Goal: Task Accomplishment & Management: Manage account settings

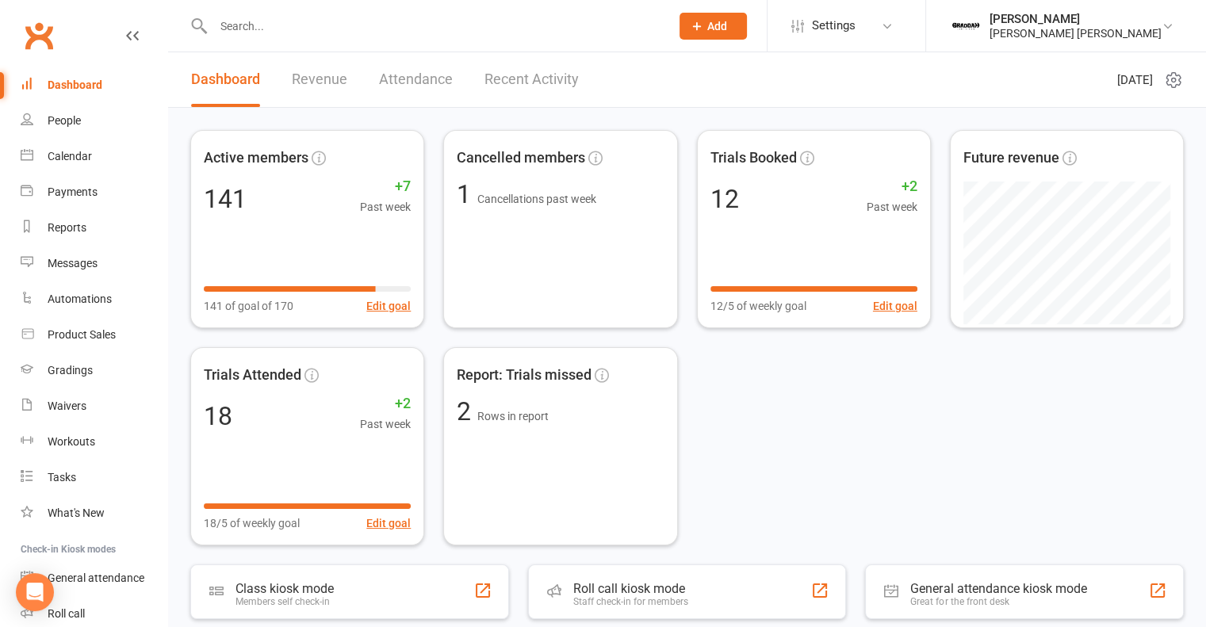
click at [502, 76] on link "Recent Activity" at bounding box center [531, 79] width 94 height 55
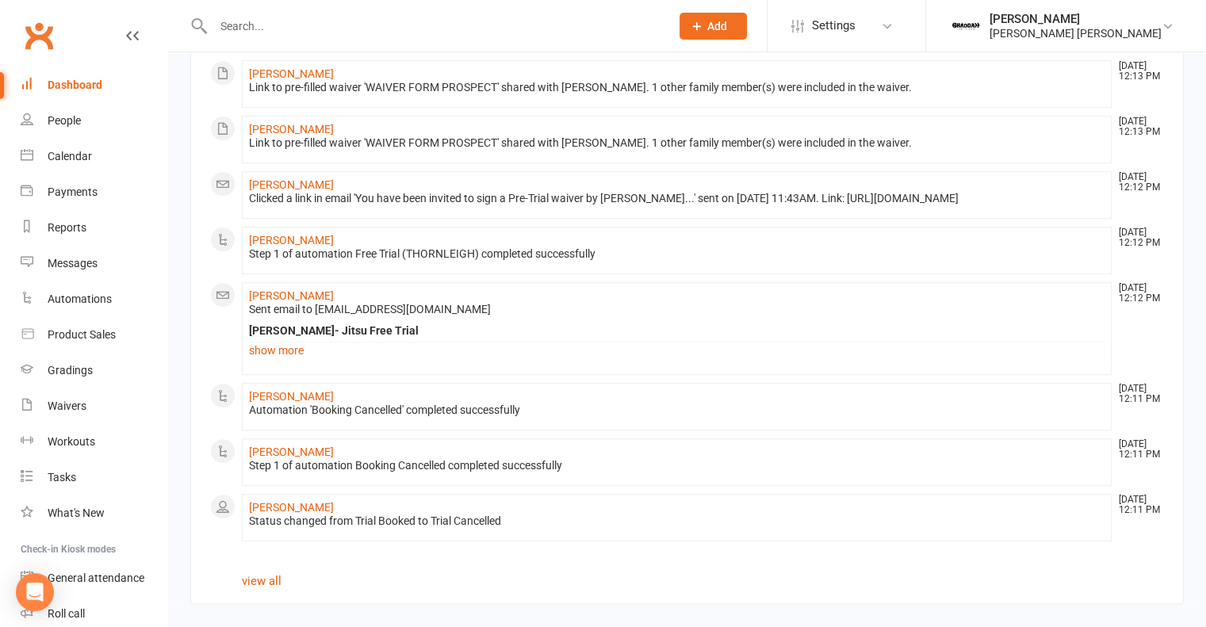
scroll to position [965, 0]
click at [88, 411] on link "Waivers" at bounding box center [94, 406] width 147 height 36
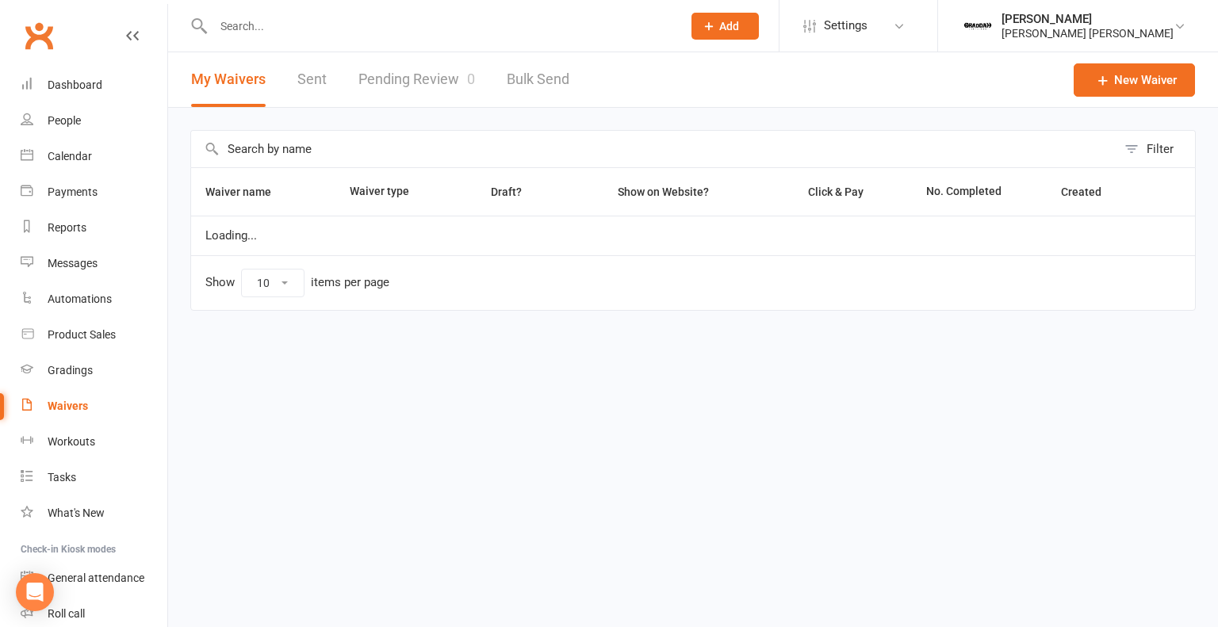
select select "100"
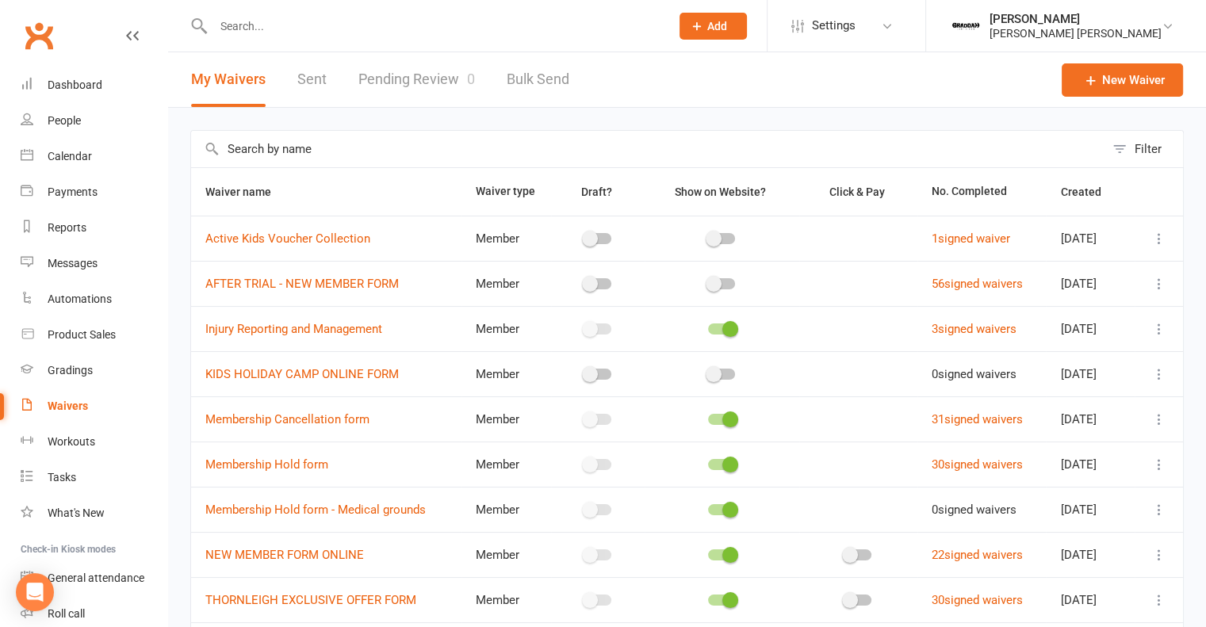
click at [400, 95] on link "Pending Review 0" at bounding box center [416, 79] width 117 height 55
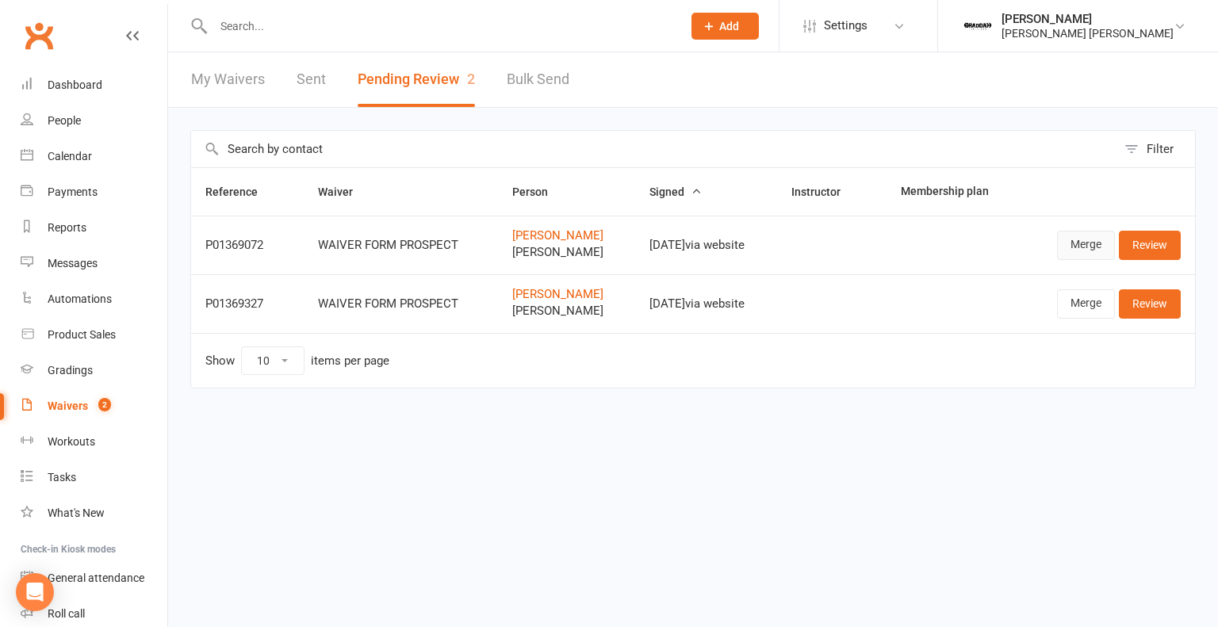
click at [1091, 246] on link "Merge" at bounding box center [1086, 245] width 58 height 29
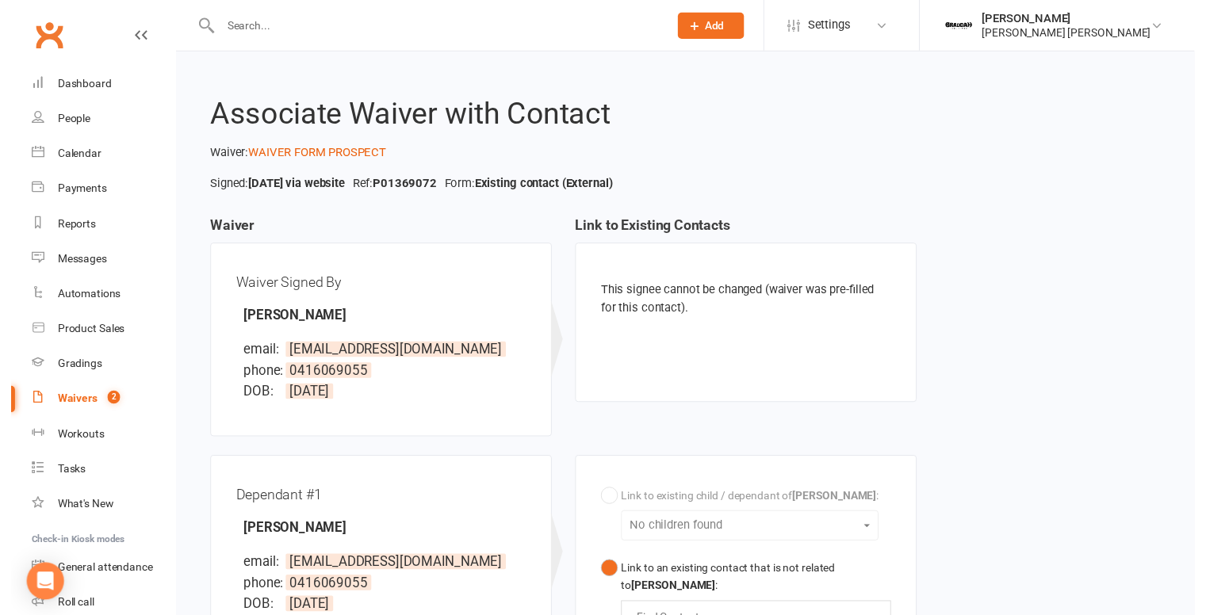
scroll to position [377, 0]
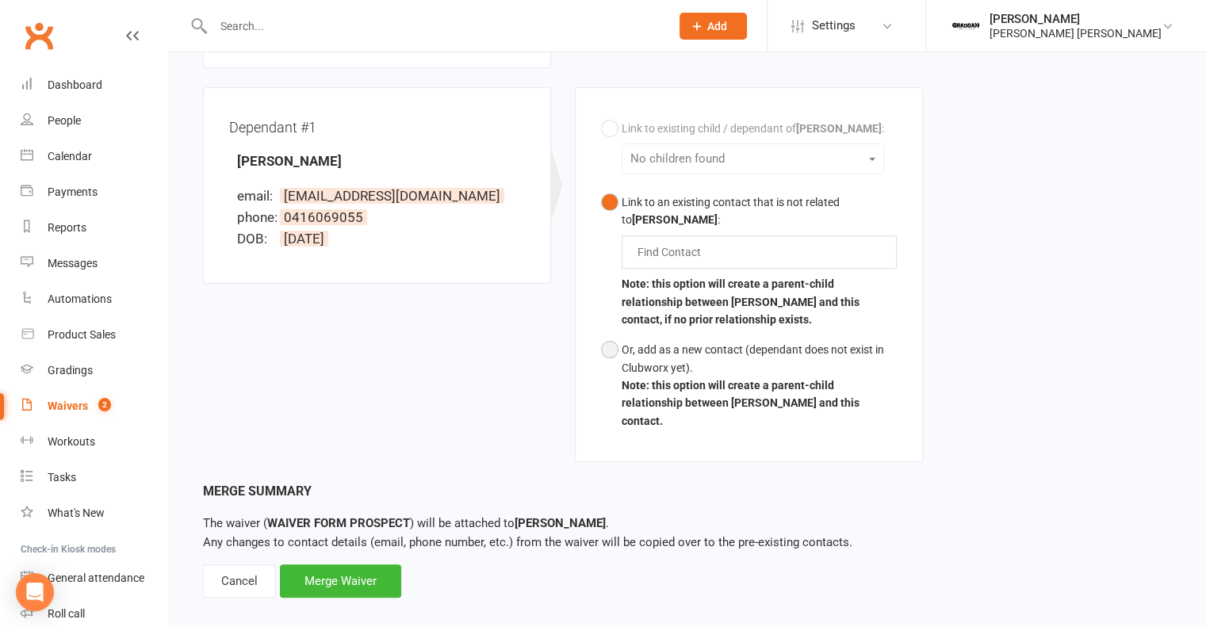
click at [653, 351] on div "Or, add as a new contact (dependant does not exist in Clubworx yet)." at bounding box center [758, 359] width 275 height 36
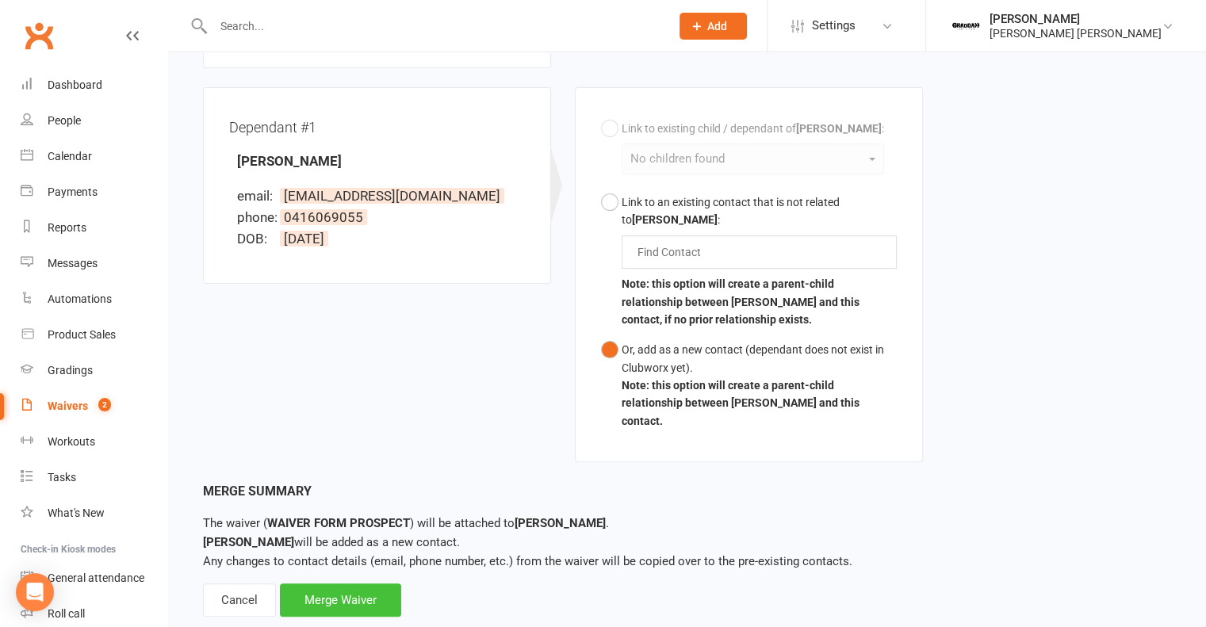
click at [334, 583] on div "Merge Waiver" at bounding box center [340, 599] width 121 height 33
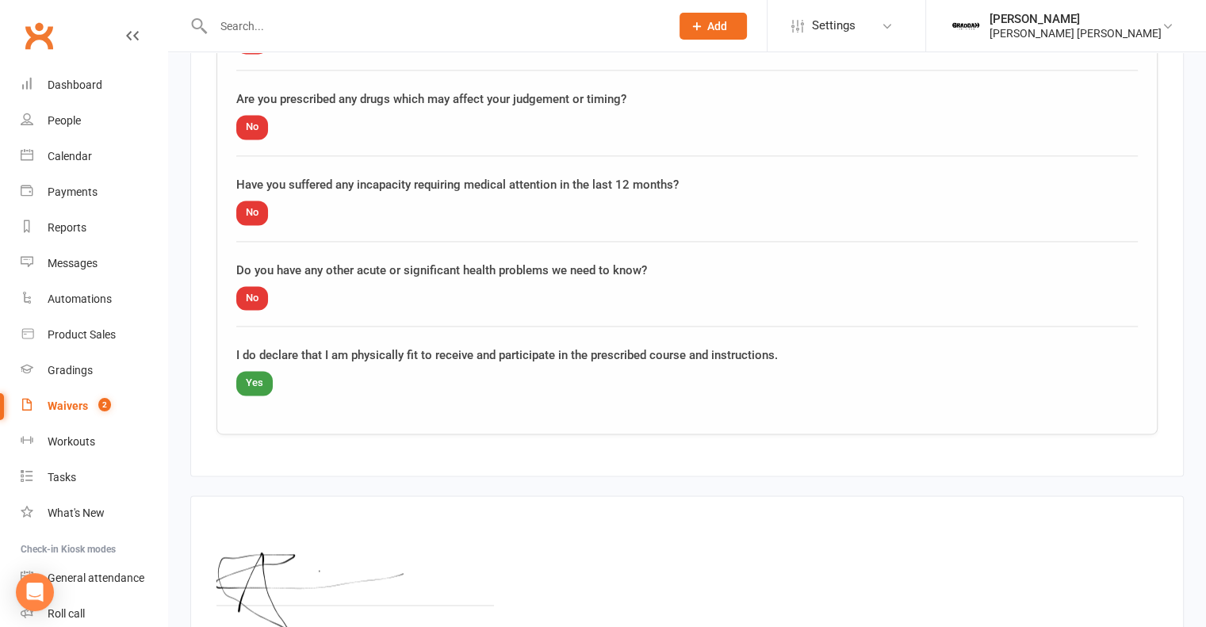
scroll to position [2400, 0]
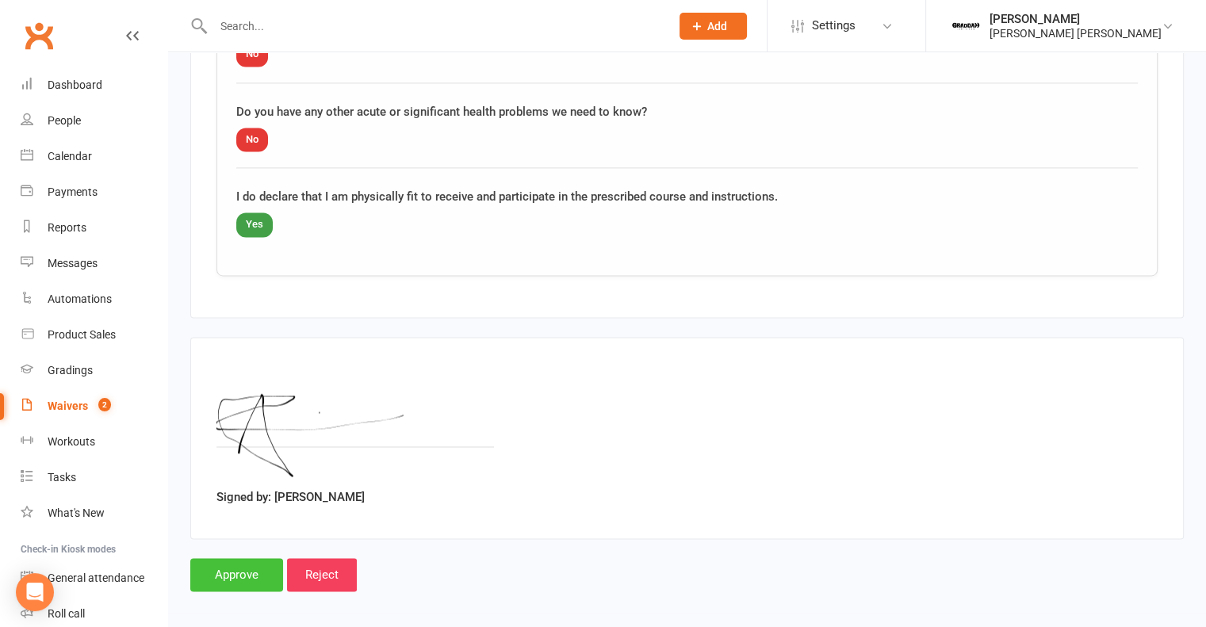
click at [216, 576] on input "Approve" at bounding box center [236, 574] width 93 height 33
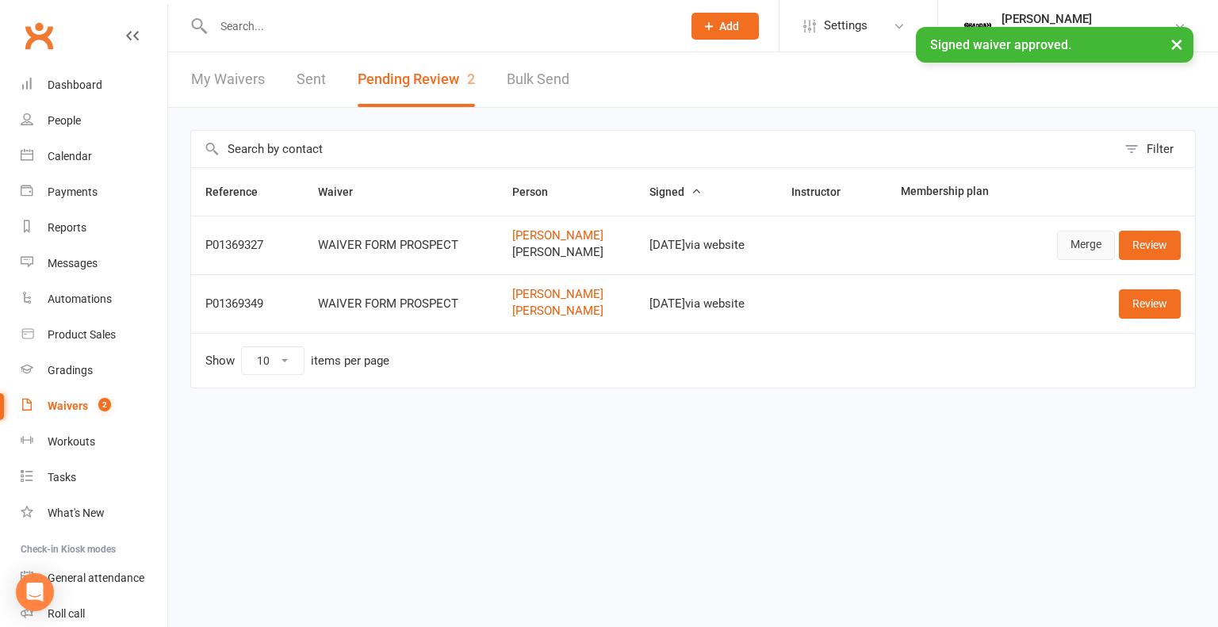
click at [1092, 243] on link "Merge" at bounding box center [1086, 245] width 58 height 29
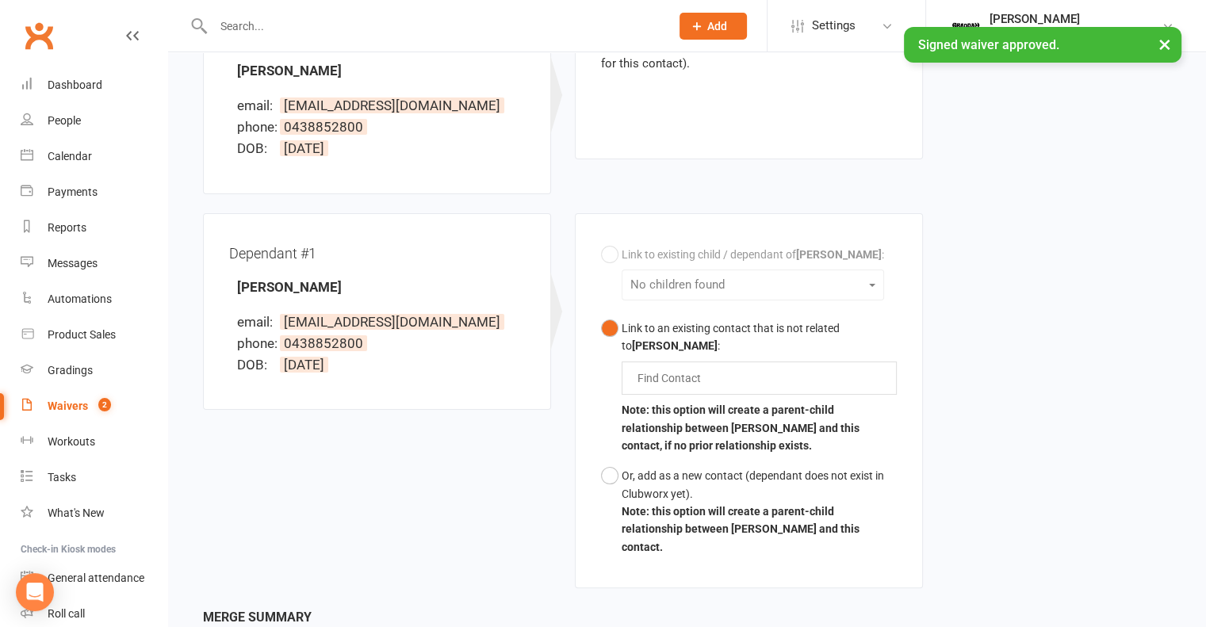
scroll to position [250, 0]
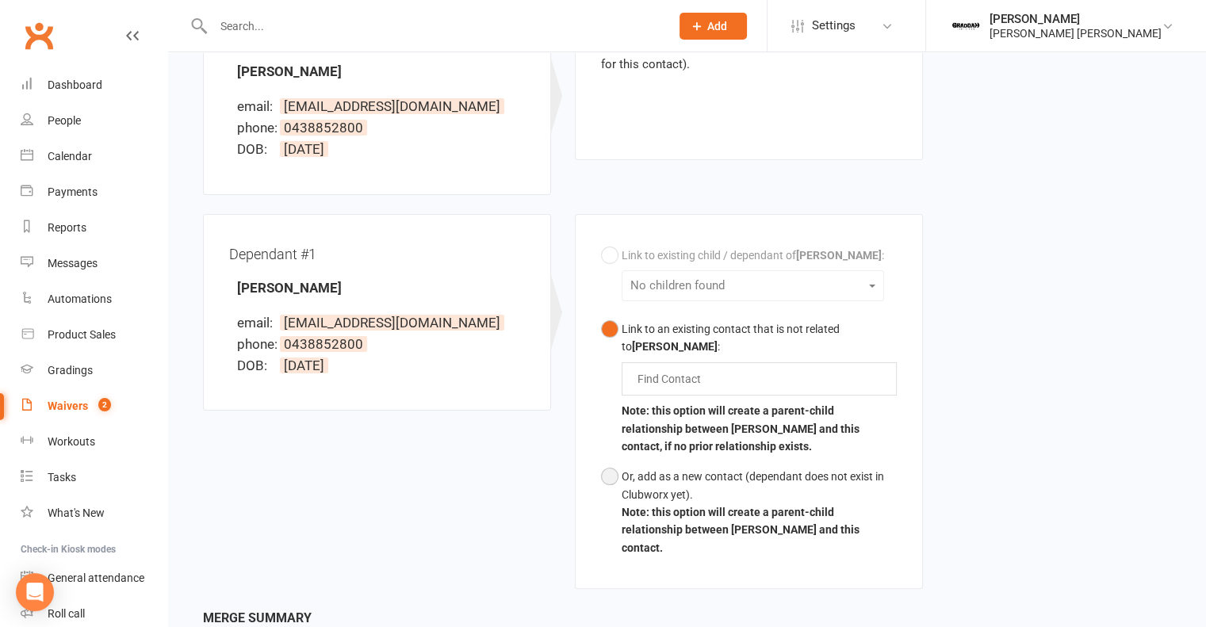
click at [660, 476] on div "Or, add as a new contact (dependant does not exist in Clubworx yet)." at bounding box center [758, 486] width 275 height 36
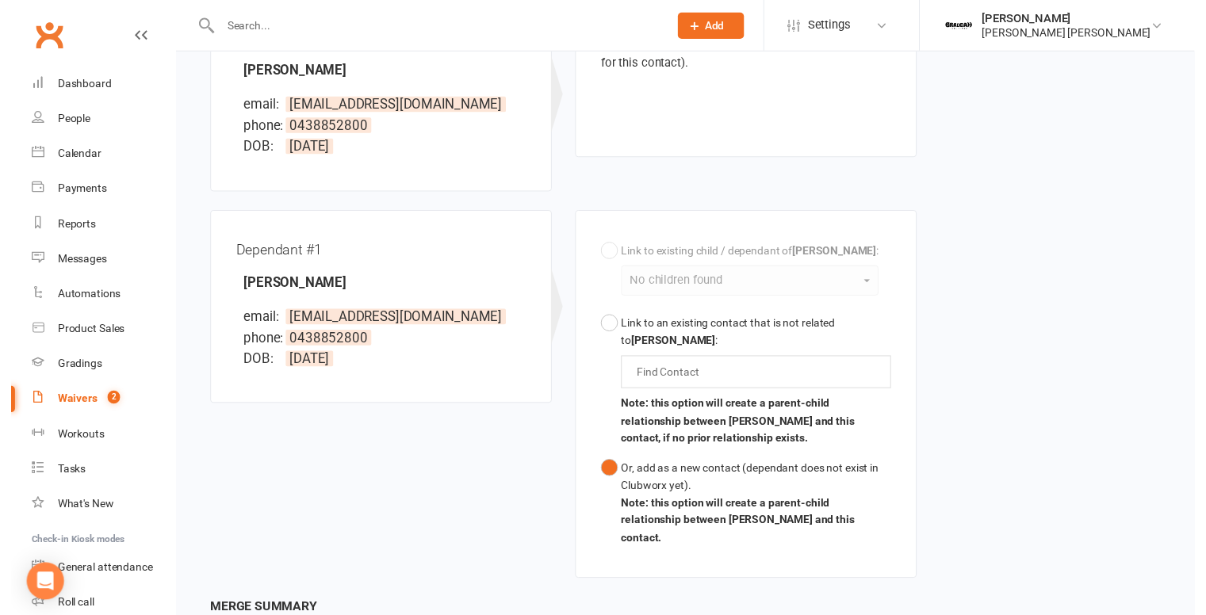
scroll to position [396, 0]
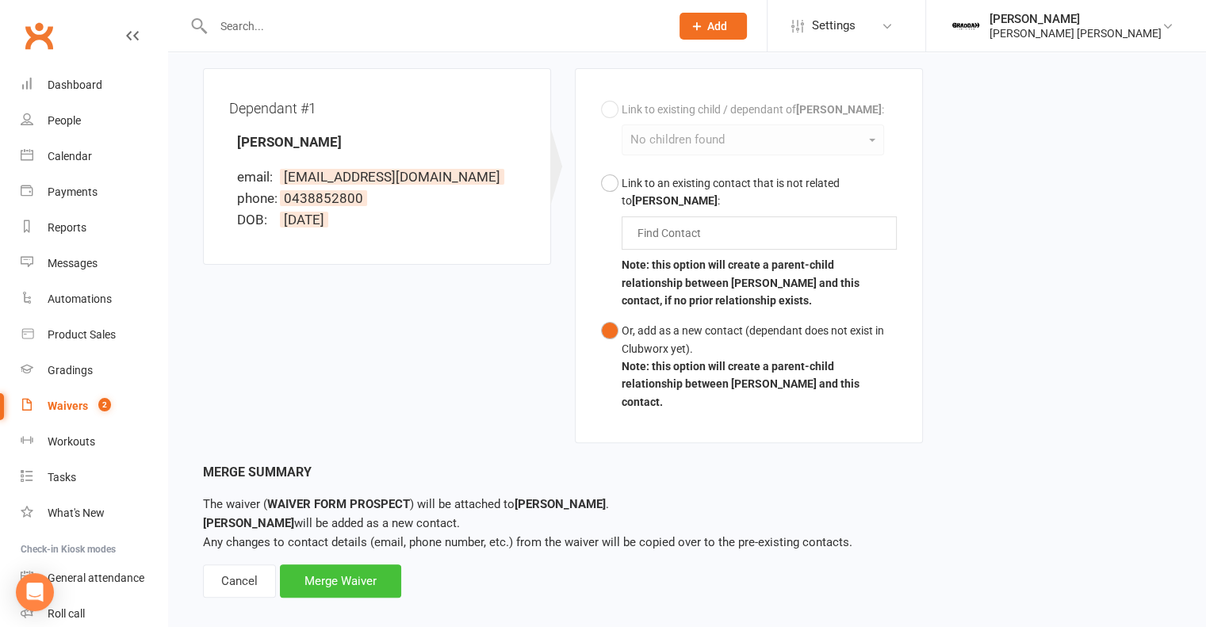
click at [312, 573] on div "Merge Waiver" at bounding box center [340, 580] width 121 height 33
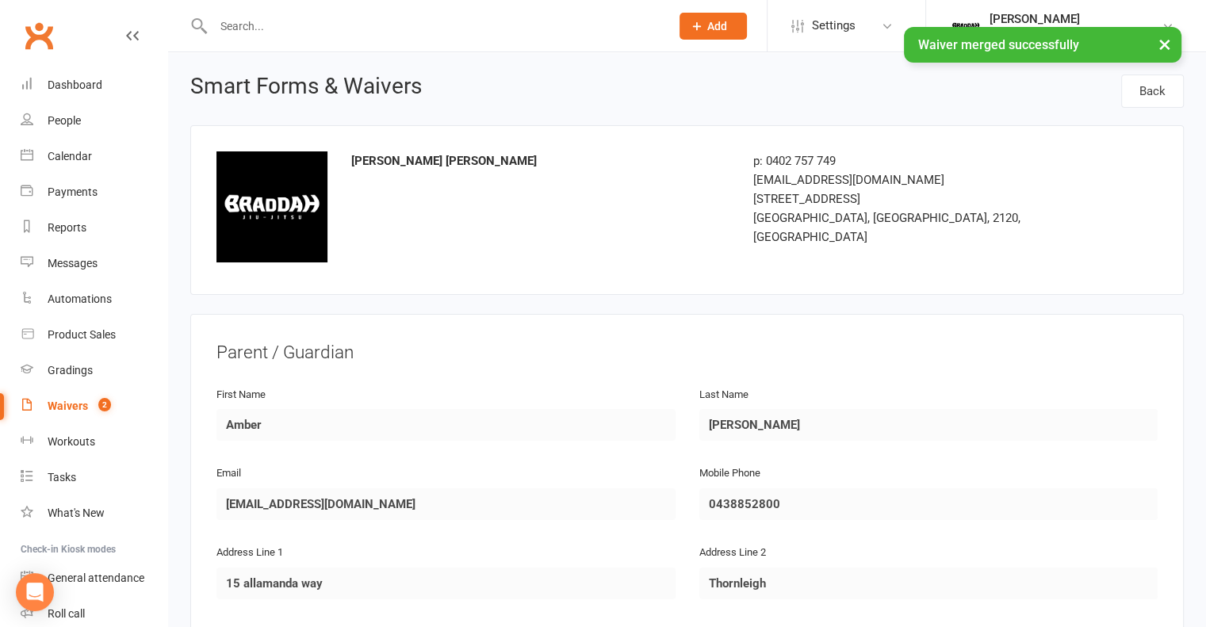
click at [68, 414] on link "Waivers 2" at bounding box center [94, 406] width 147 height 36
select select "100"
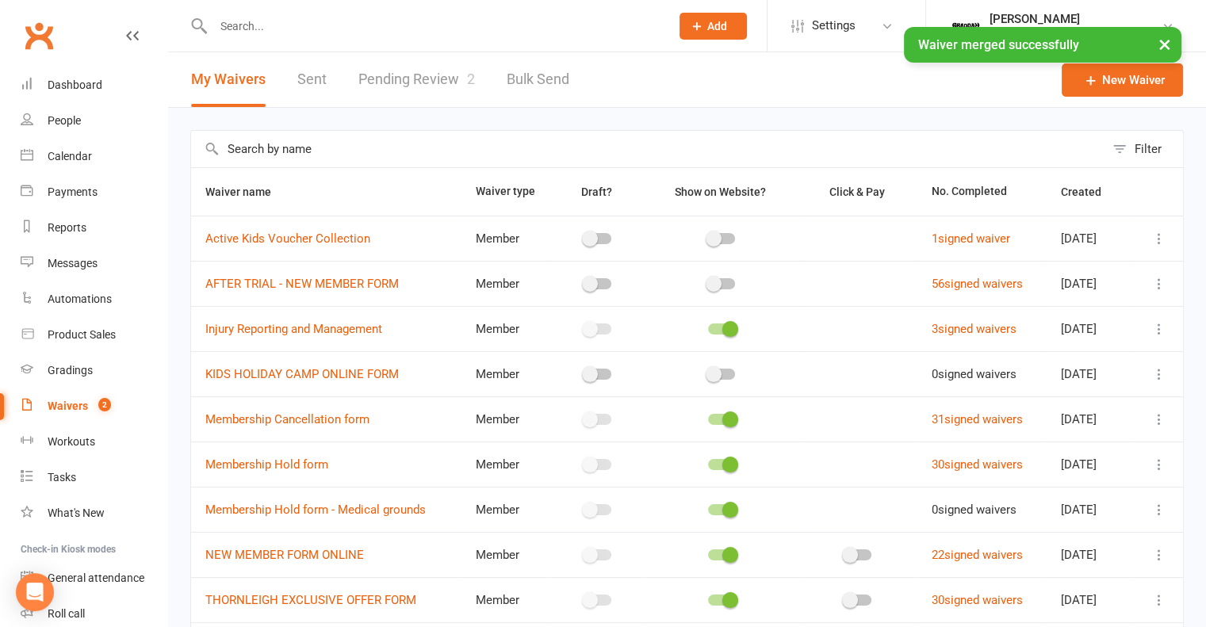
click at [430, 89] on link "Pending Review 2" at bounding box center [416, 79] width 117 height 55
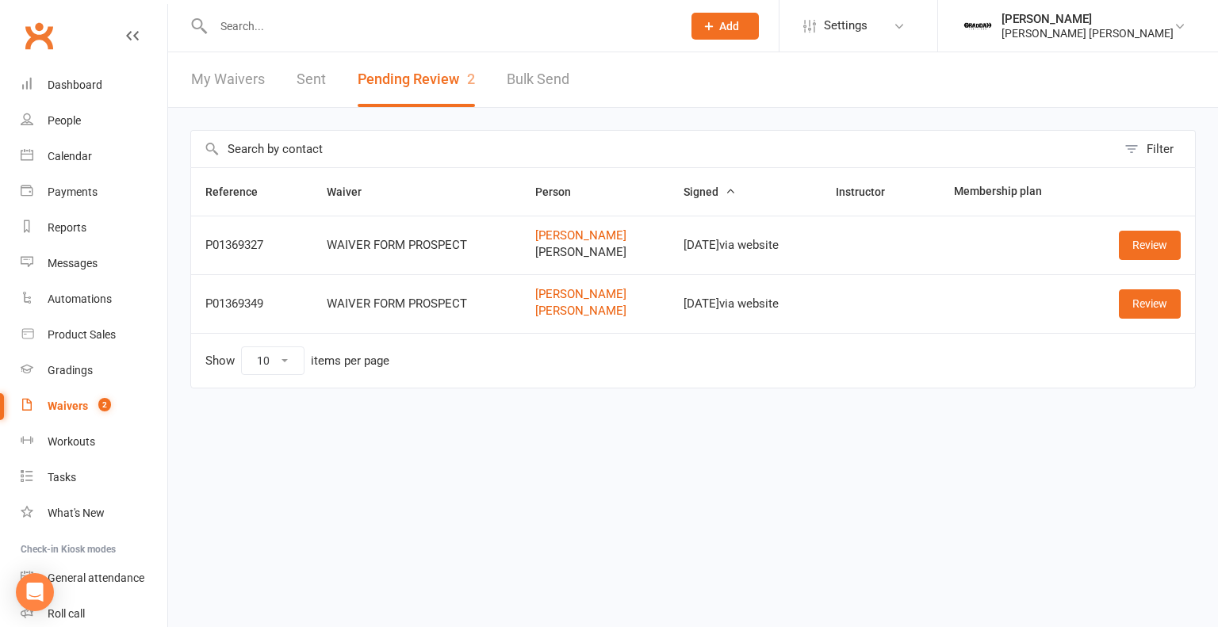
click at [985, 276] on td at bounding box center [1011, 303] width 144 height 59
click at [1148, 253] on link "Review" at bounding box center [1150, 245] width 62 height 29
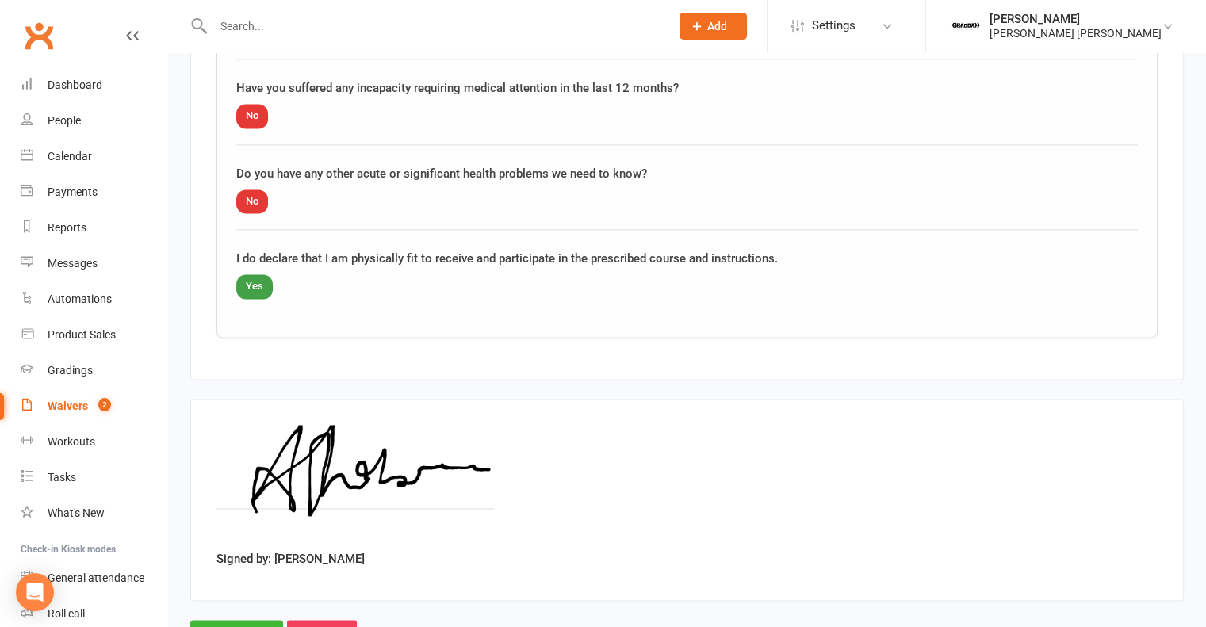
scroll to position [2400, 0]
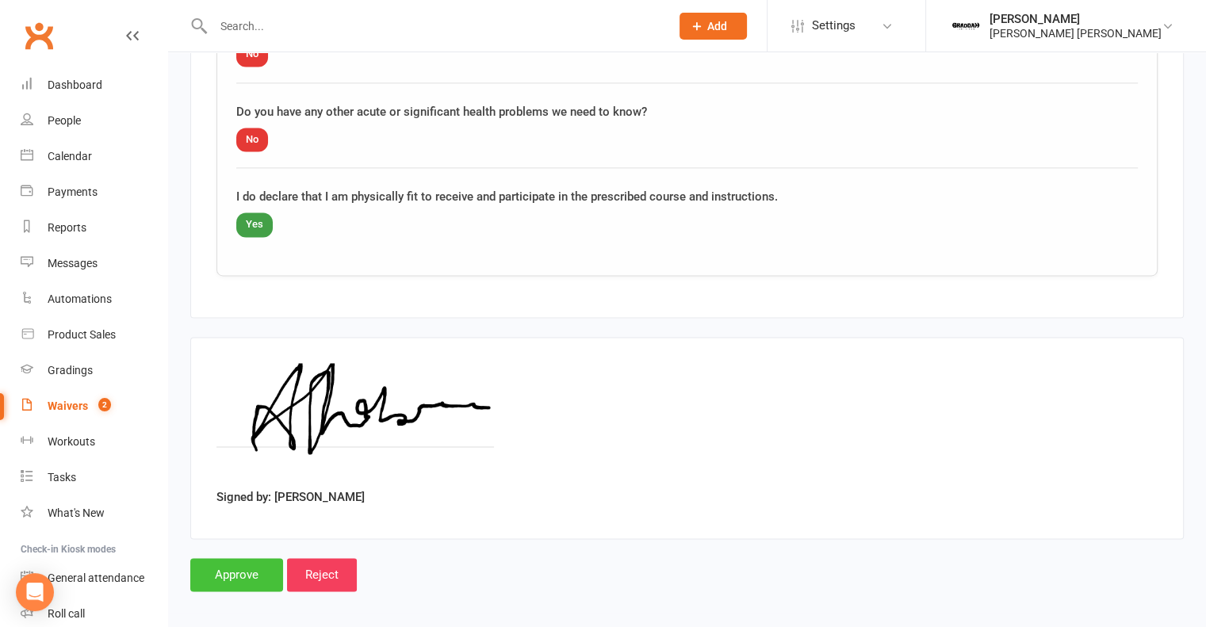
click at [235, 558] on input "Approve" at bounding box center [236, 574] width 93 height 33
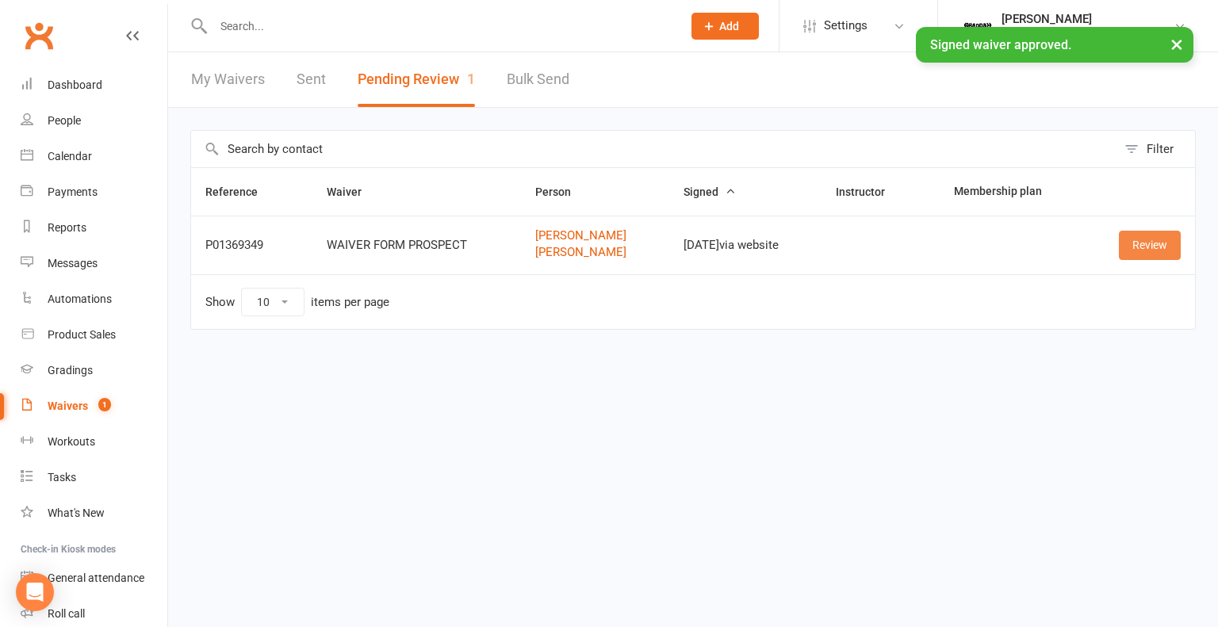
click at [1126, 247] on link "Review" at bounding box center [1150, 245] width 62 height 29
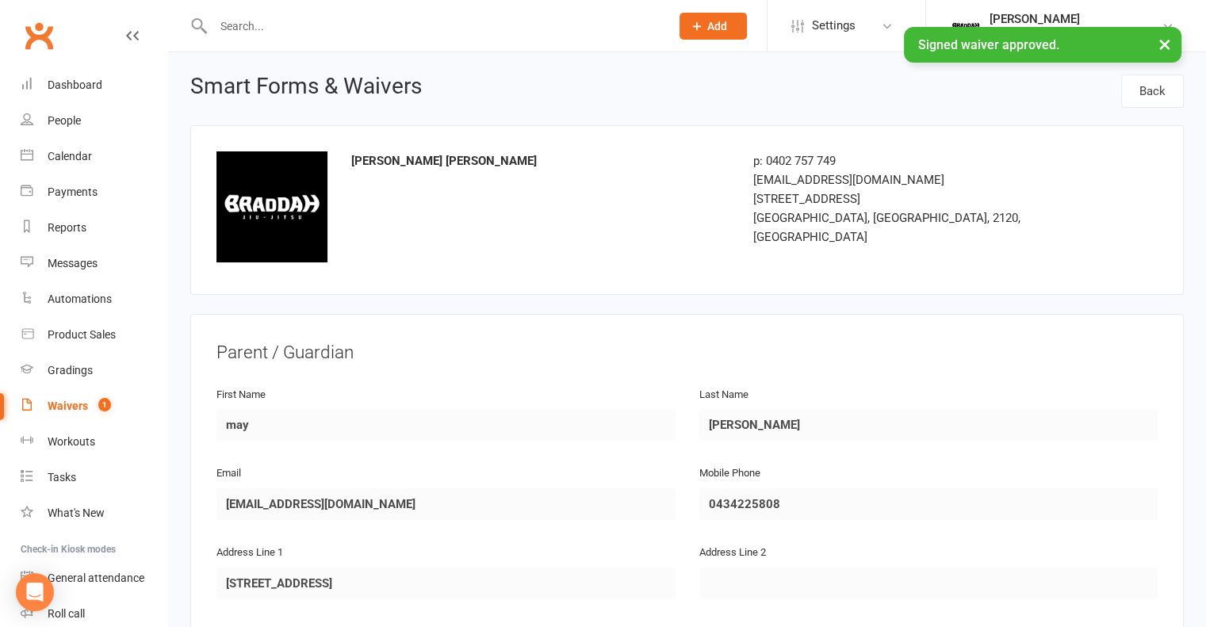
drag, startPoint x: 869, startPoint y: 338, endPoint x: 745, endPoint y: 56, distance: 308.1
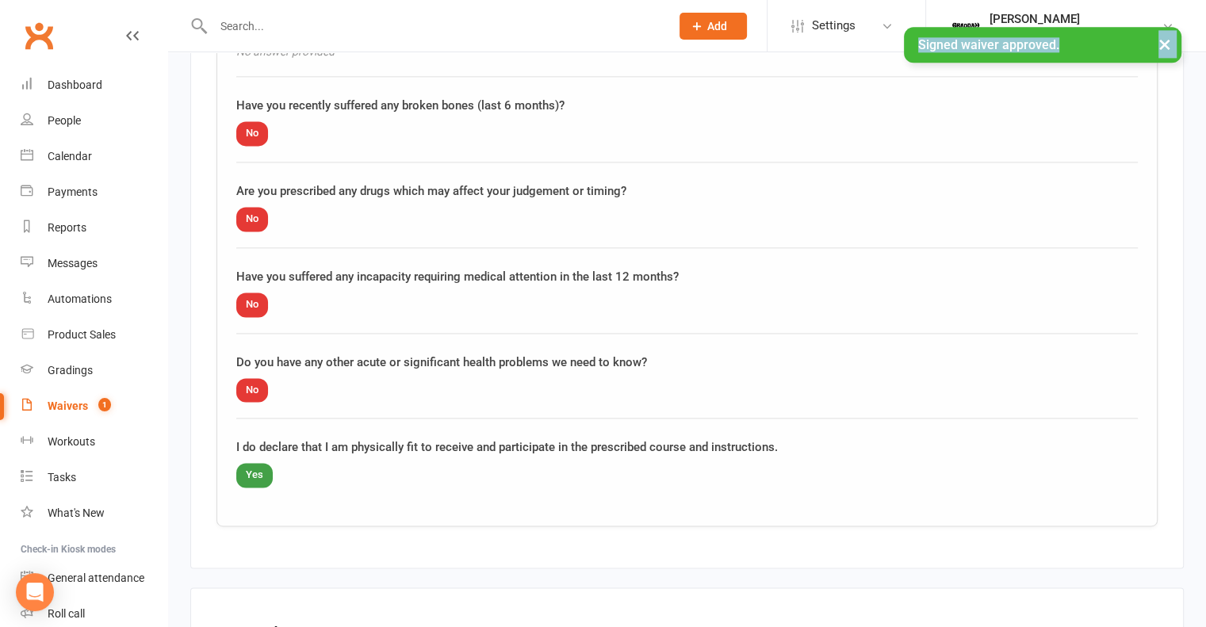
scroll to position [2400, 0]
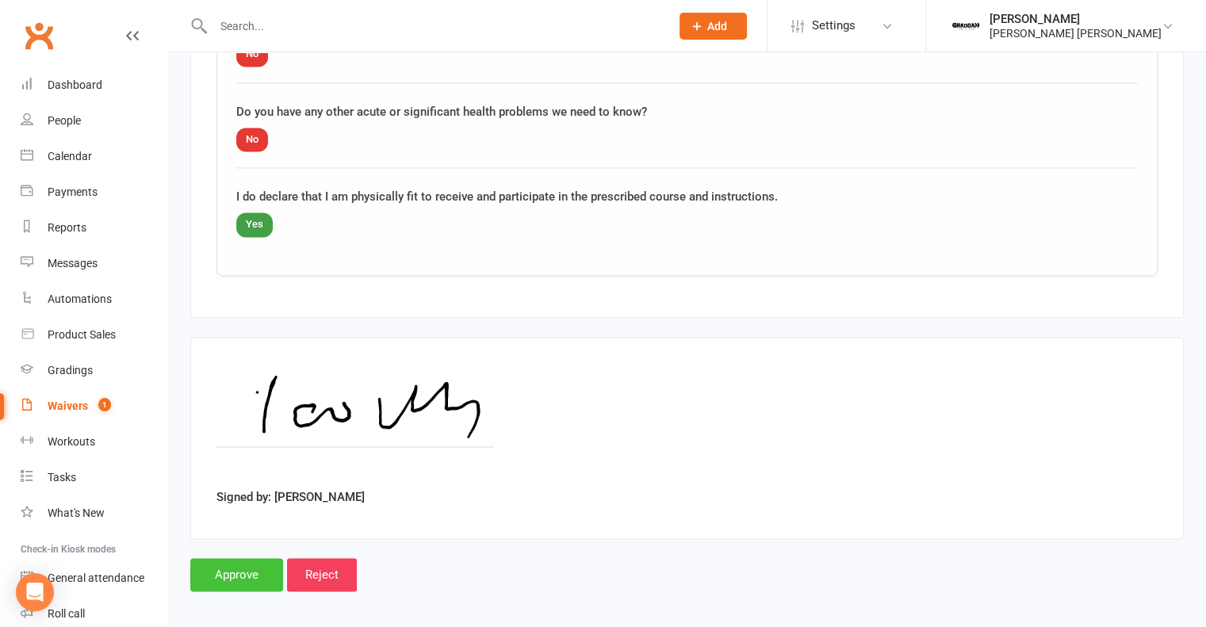
click at [228, 564] on input "Approve" at bounding box center [236, 574] width 93 height 33
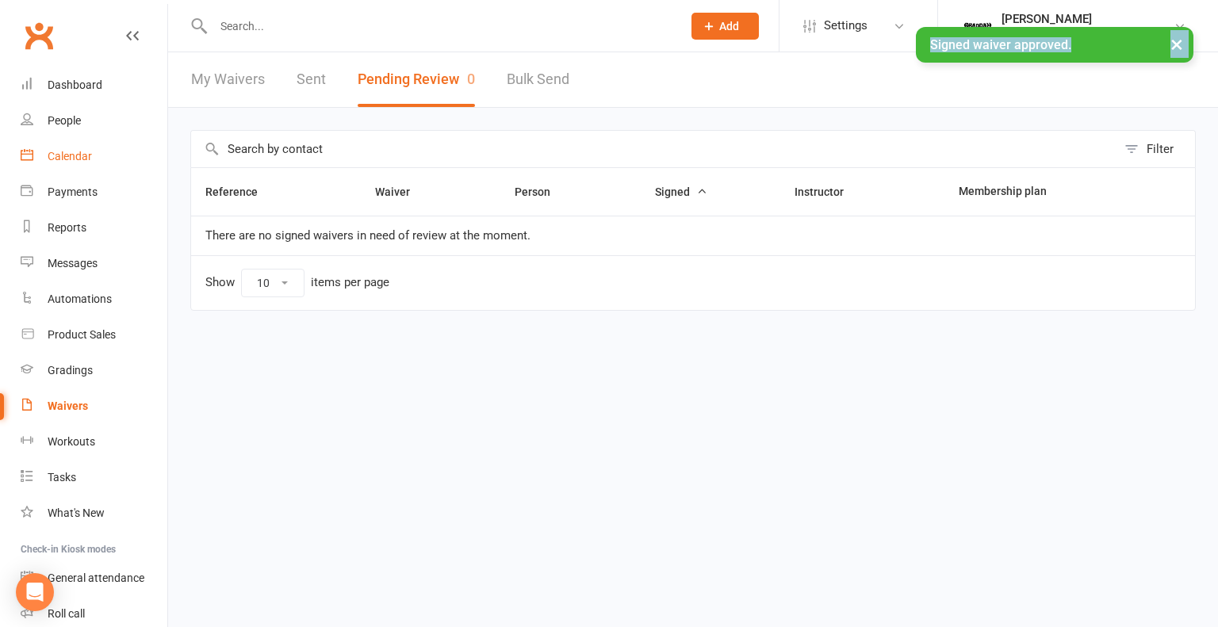
click at [79, 165] on link "Calendar" at bounding box center [94, 157] width 147 height 36
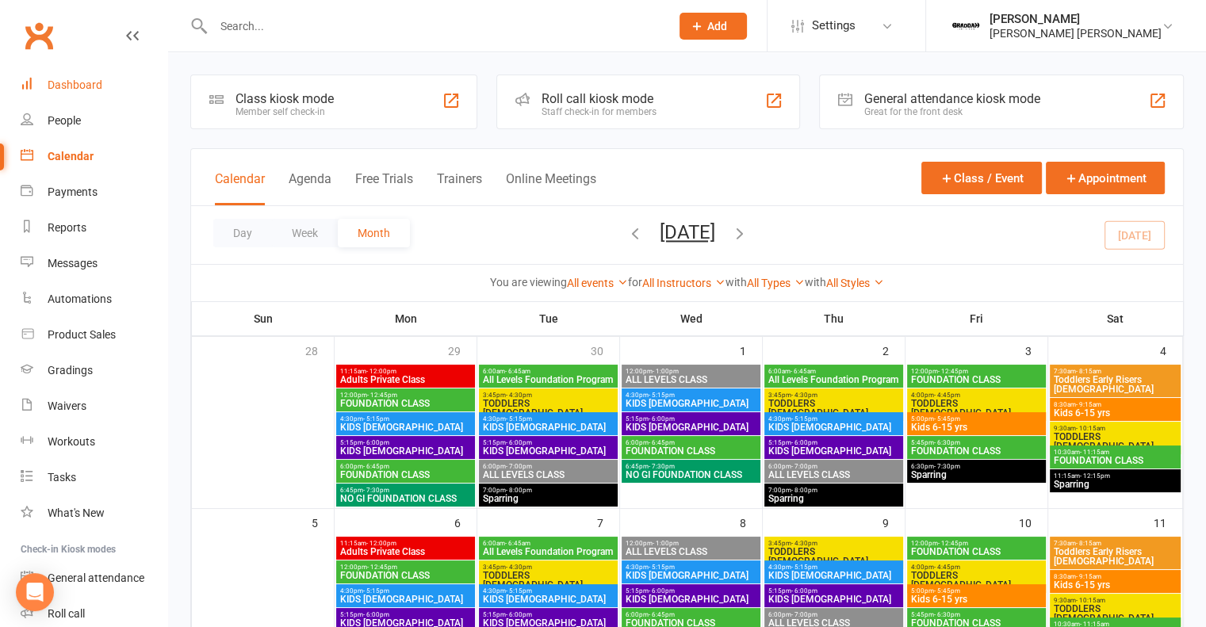
click at [62, 89] on div "Dashboard" at bounding box center [75, 84] width 55 height 13
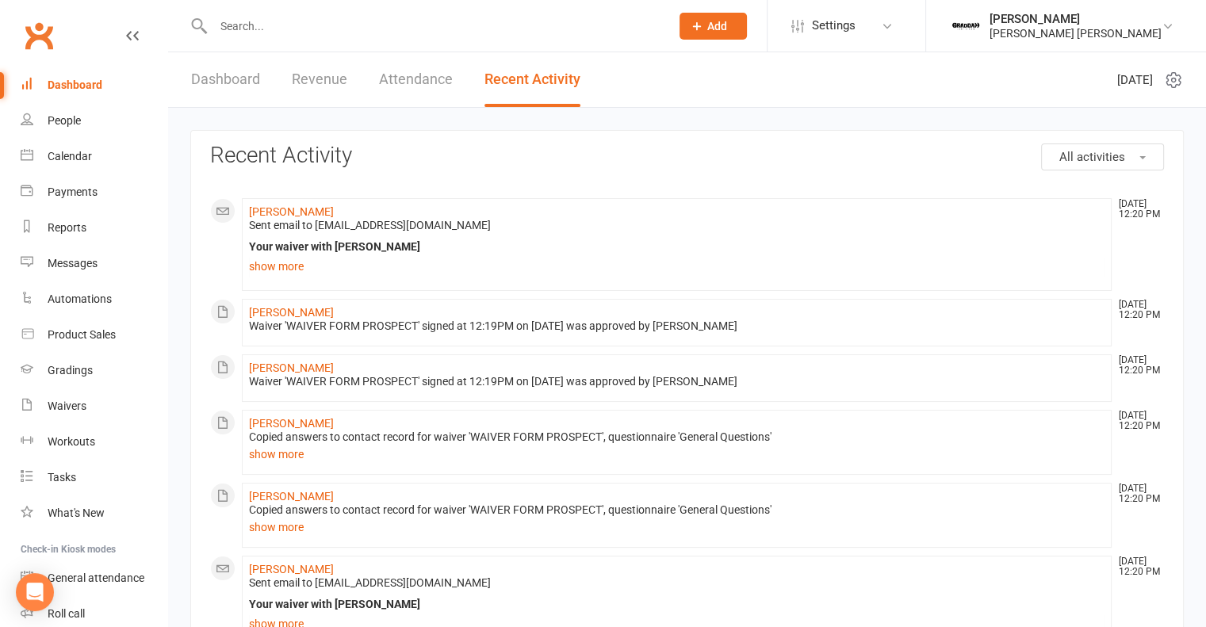
click at [228, 82] on link "Dashboard" at bounding box center [225, 79] width 69 height 55
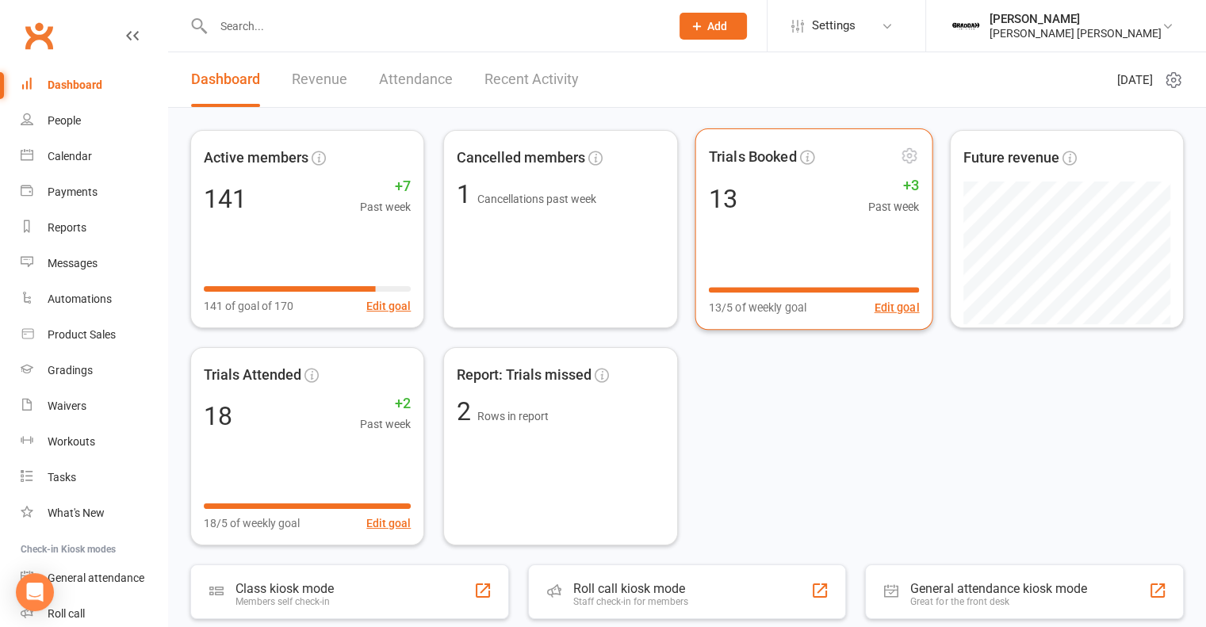
click at [784, 262] on div "Trials Booked 13 +3 Past week 13/5 of weekly goal Edit goal" at bounding box center [813, 228] width 238 height 201
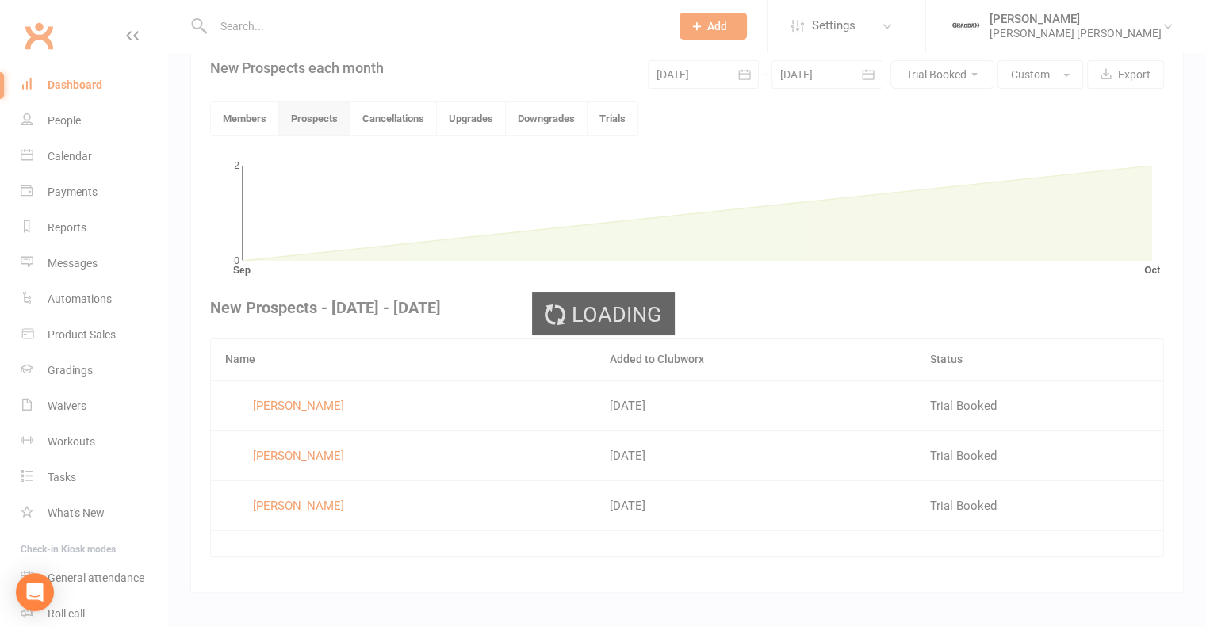
scroll to position [376, 0]
